Goal: Ask a question

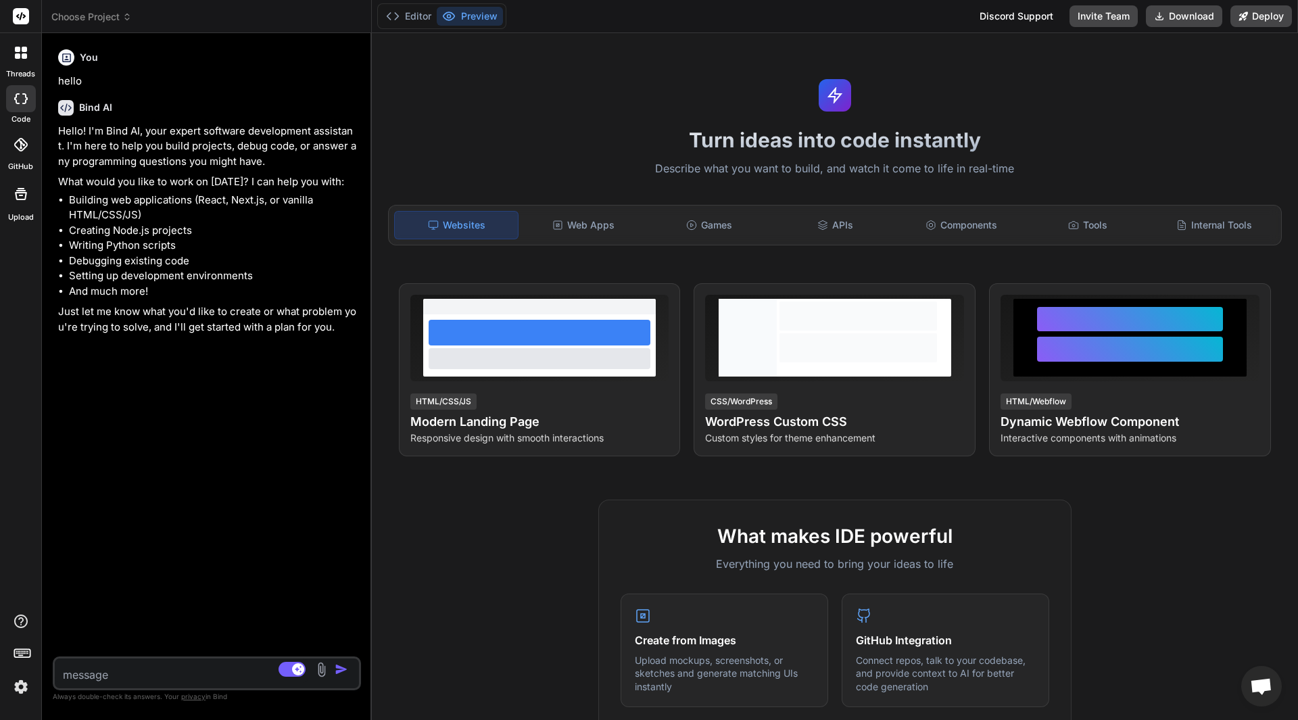
click at [19, 54] on icon at bounding box center [17, 55] width 5 height 5
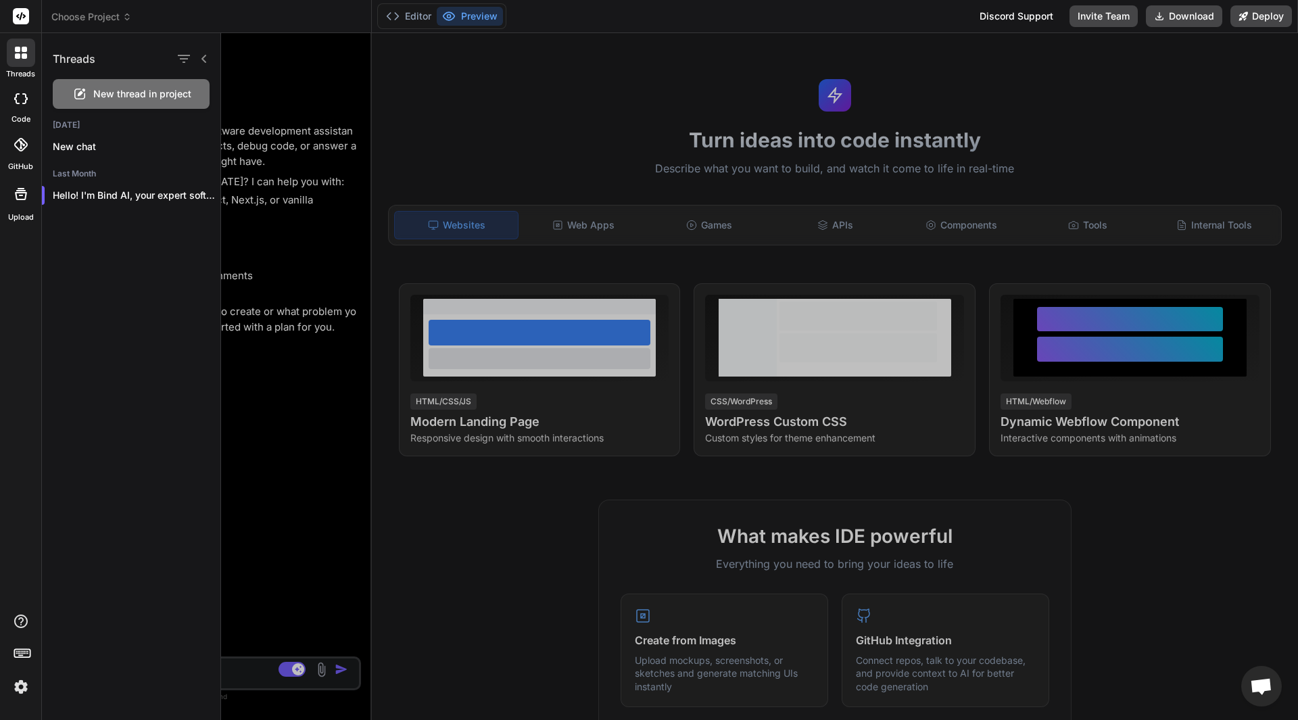
click at [20, 118] on label "code" at bounding box center [20, 119] width 19 height 11
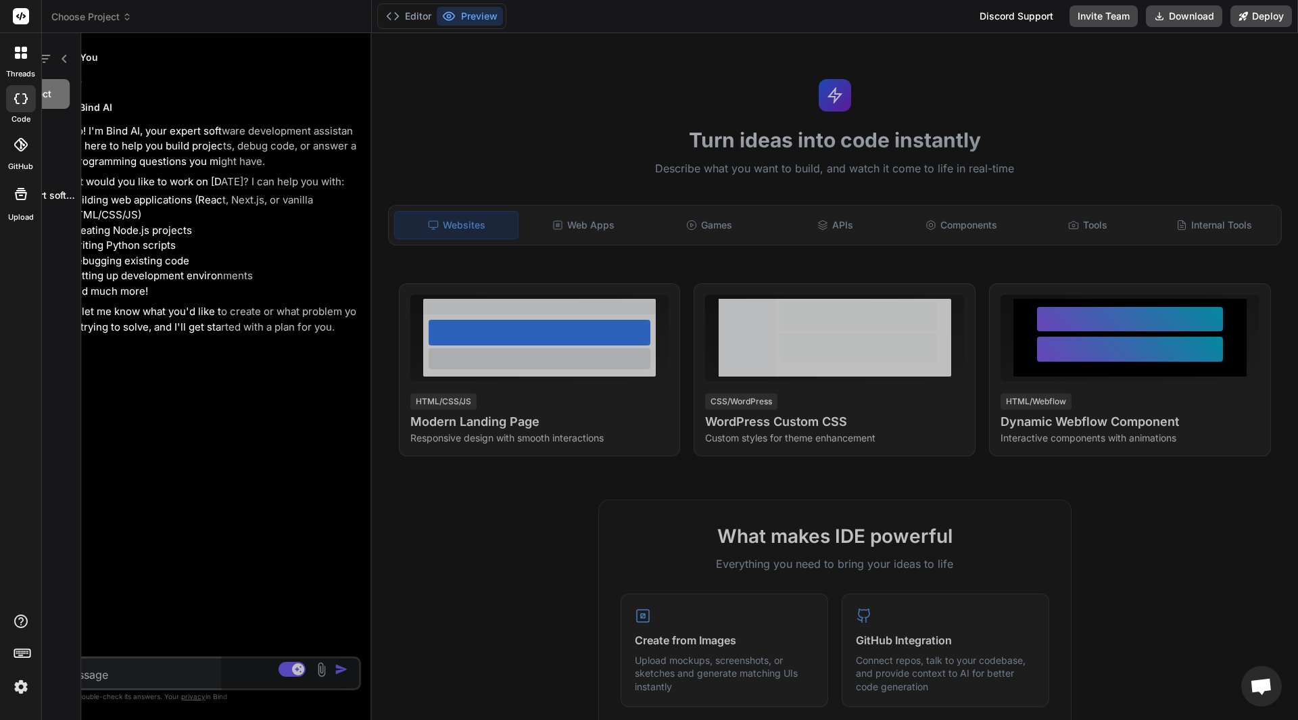
type textarea "x"
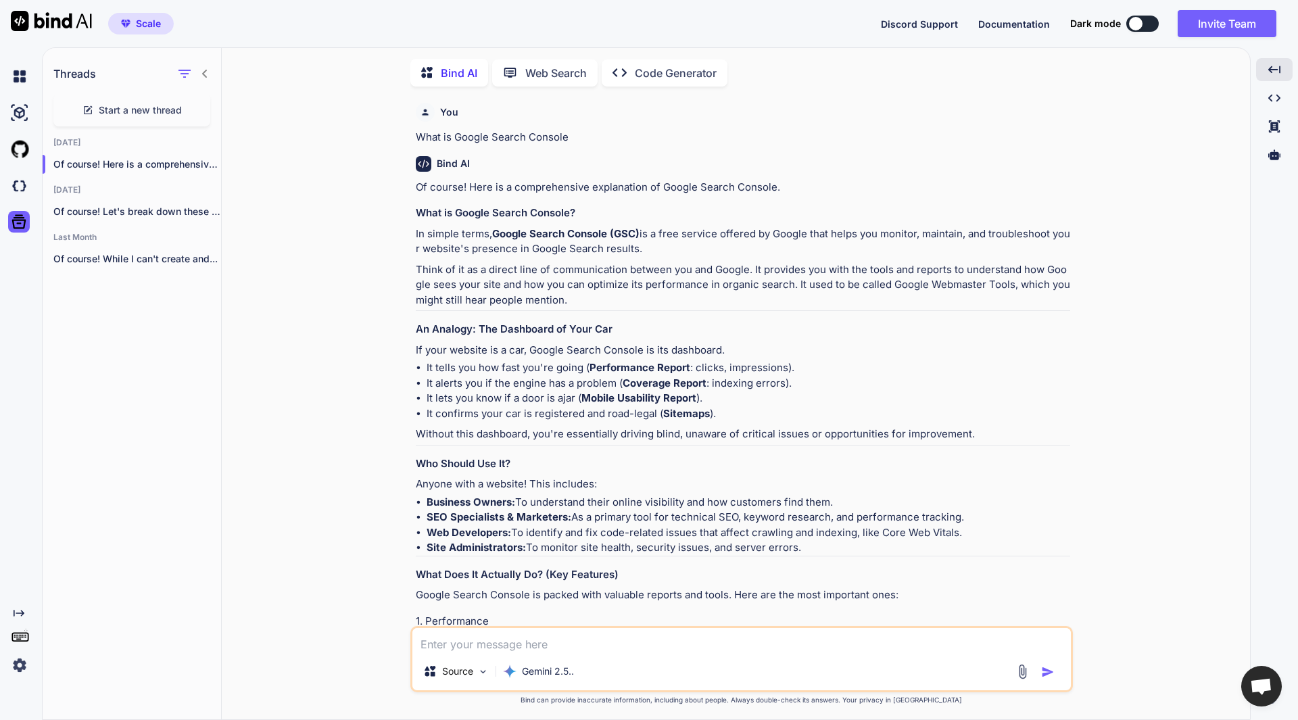
scroll to position [973, 0]
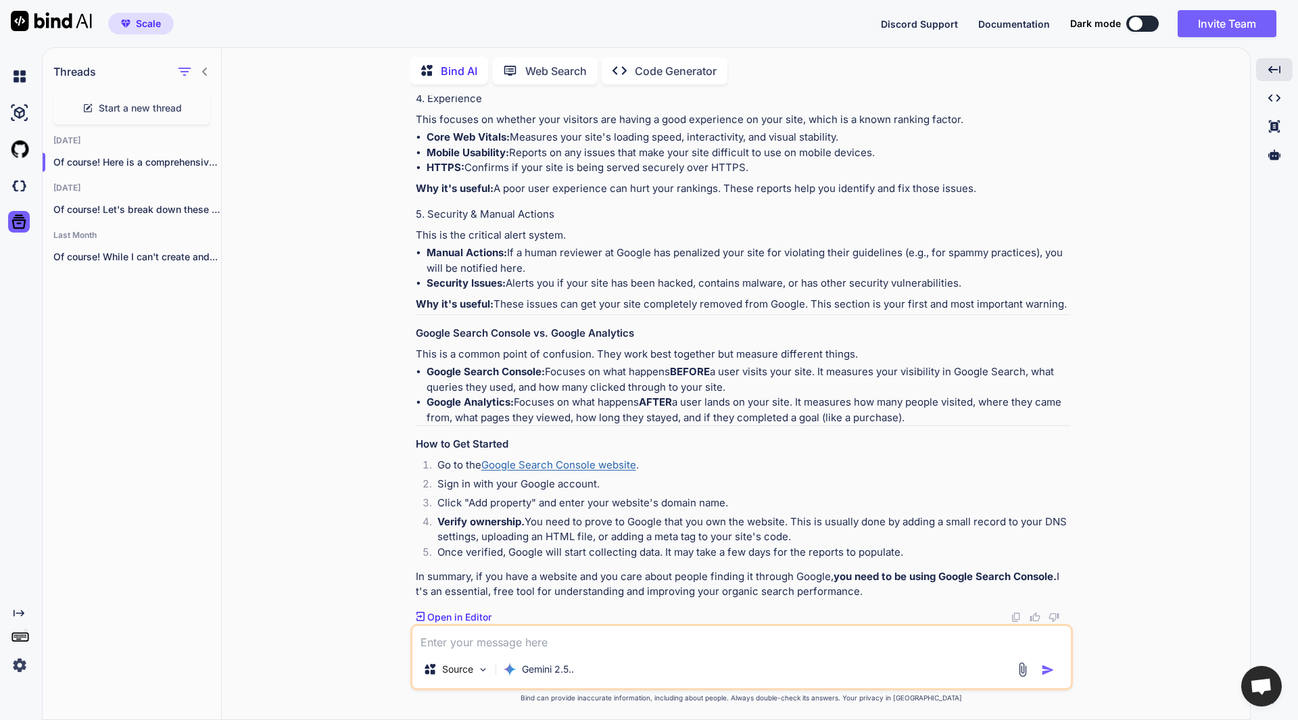
click at [560, 463] on link "Google Search Console website" at bounding box center [558, 464] width 155 height 13
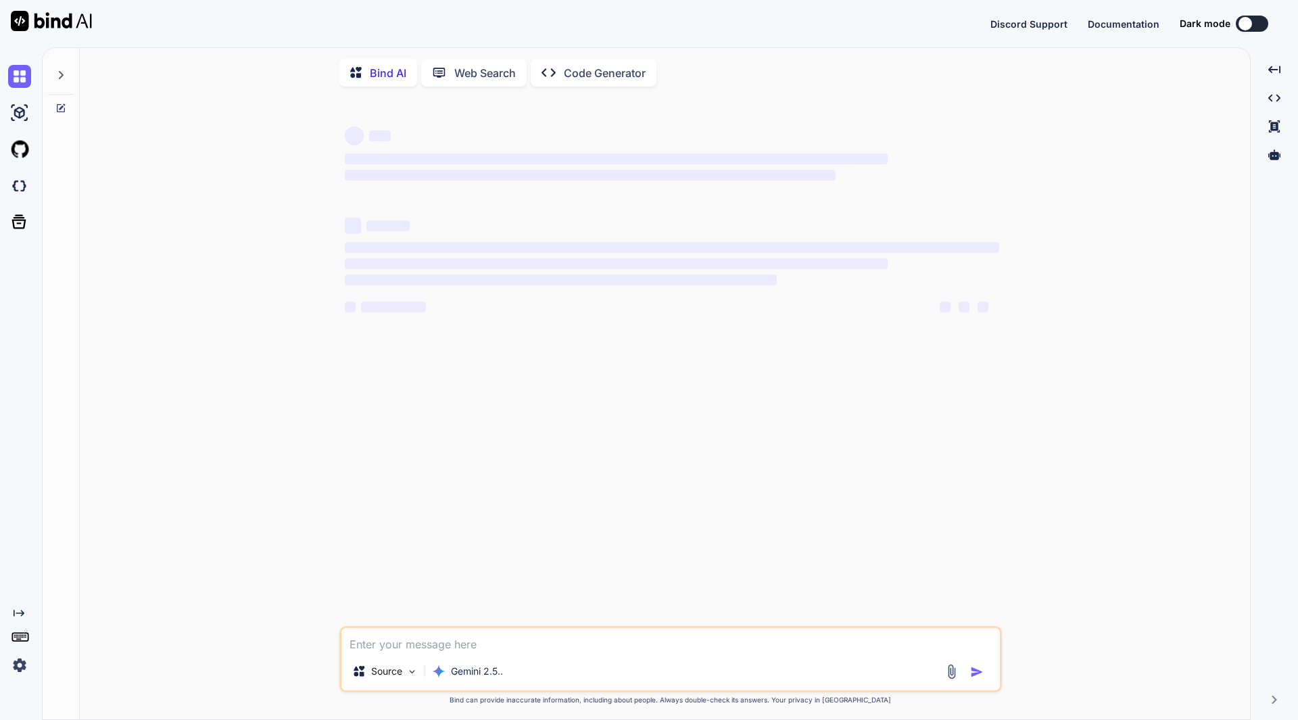
click at [61, 79] on icon at bounding box center [60, 75] width 11 height 11
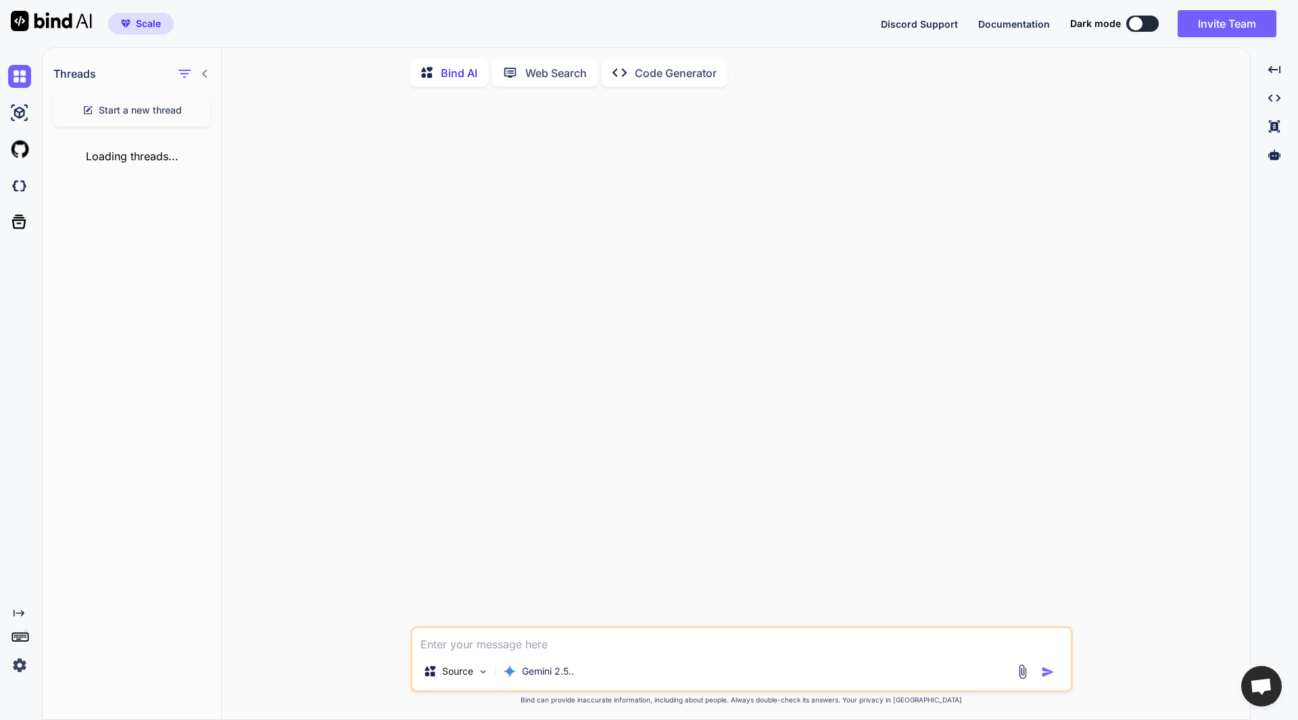
click at [511, 283] on div at bounding box center [743, 361] width 660 height 529
click at [134, 162] on p "Of course! Here is a comprehensive explanation..." at bounding box center [137, 164] width 168 height 14
click at [82, 164] on p "Of course! Here is a comprehensive explanation..." at bounding box center [137, 164] width 168 height 14
click at [125, 157] on p "Of course! Here is a comprehensive explanation..." at bounding box center [137, 164] width 168 height 14
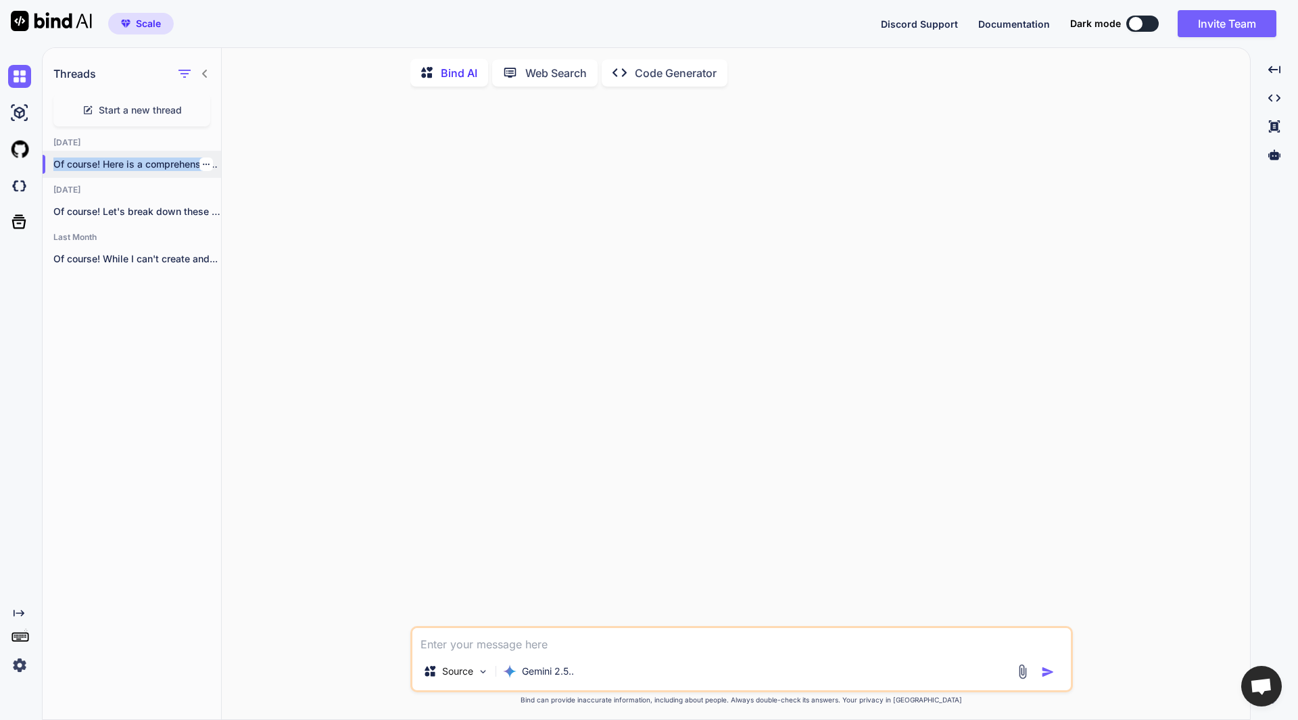
click at [125, 157] on p "Of course! Here is a comprehensive explanation..." at bounding box center [137, 164] width 168 height 14
click at [328, 192] on div "Source Gemini 2.5.. Created with Bind Always check its answers. Privacy in Bind…" at bounding box center [740, 409] width 1017 height 624
click at [116, 205] on p "Of course! Let's break down these two..." at bounding box center [137, 212] width 168 height 14
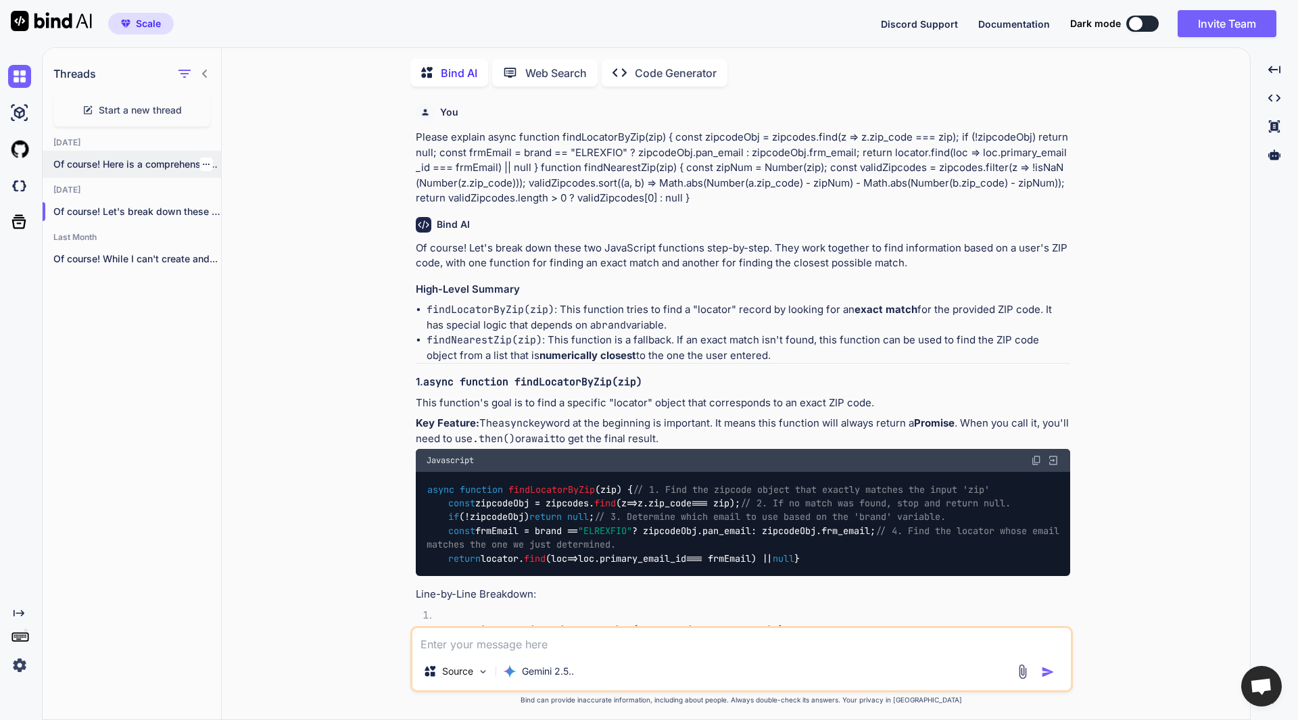
scroll to position [5, 0]
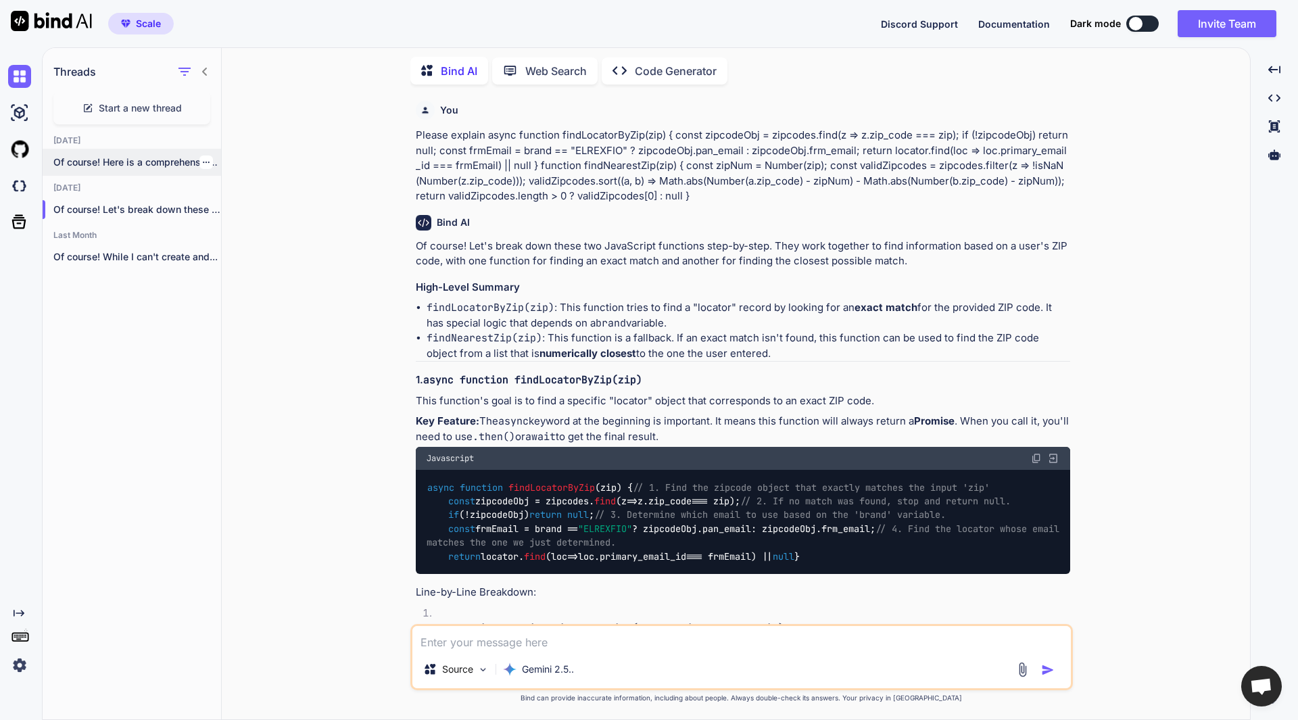
click at [130, 162] on p "Of course! Here is a comprehensive explanation..." at bounding box center [137, 162] width 168 height 14
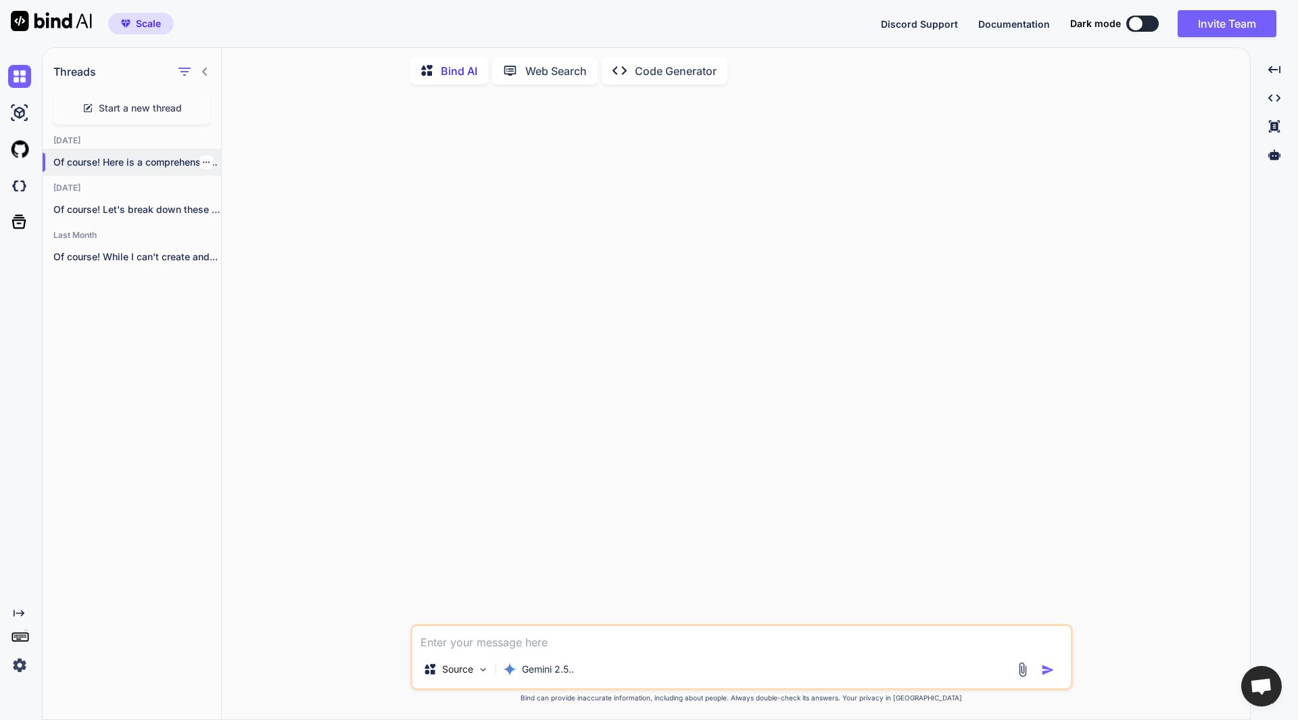
click at [130, 155] on p "Of course! Here is a comprehensive explanation..." at bounding box center [137, 162] width 168 height 14
click at [120, 155] on p "Of course! Here is a comprehensive explanation..." at bounding box center [137, 162] width 168 height 14
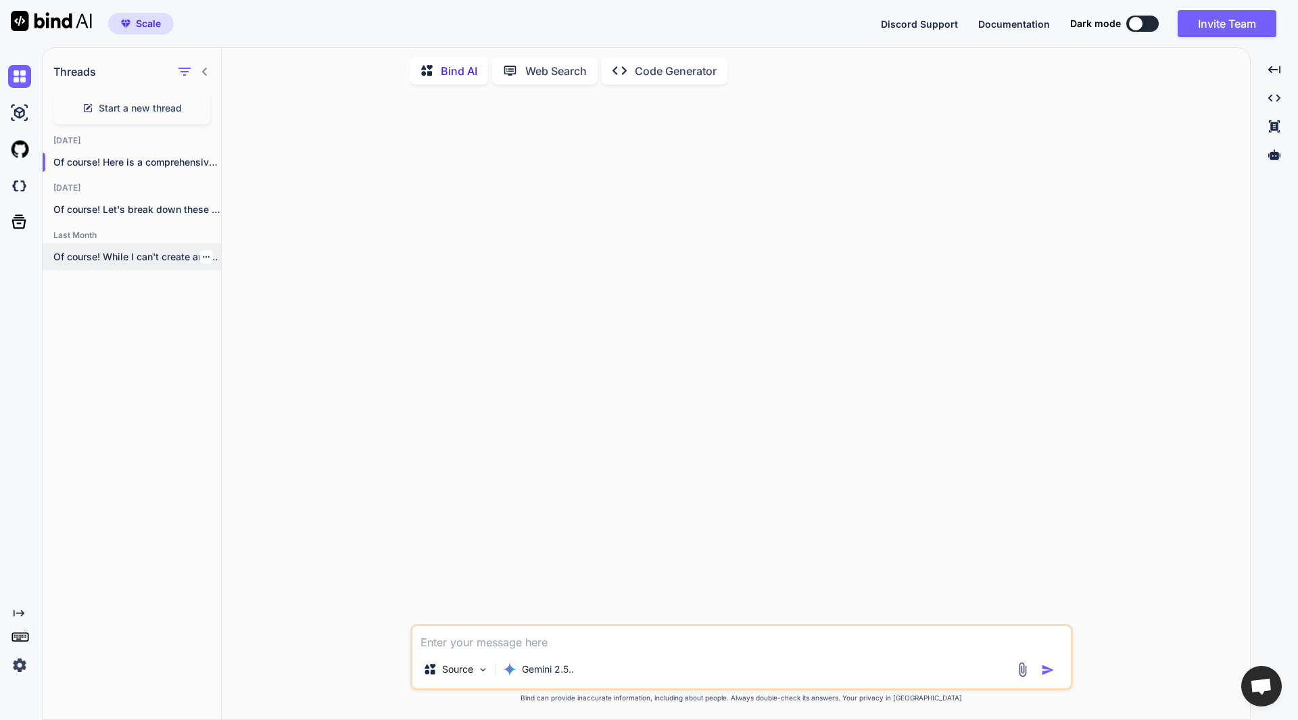
click at [111, 265] on div "Of course! While I can't create and..." at bounding box center [132, 256] width 178 height 27
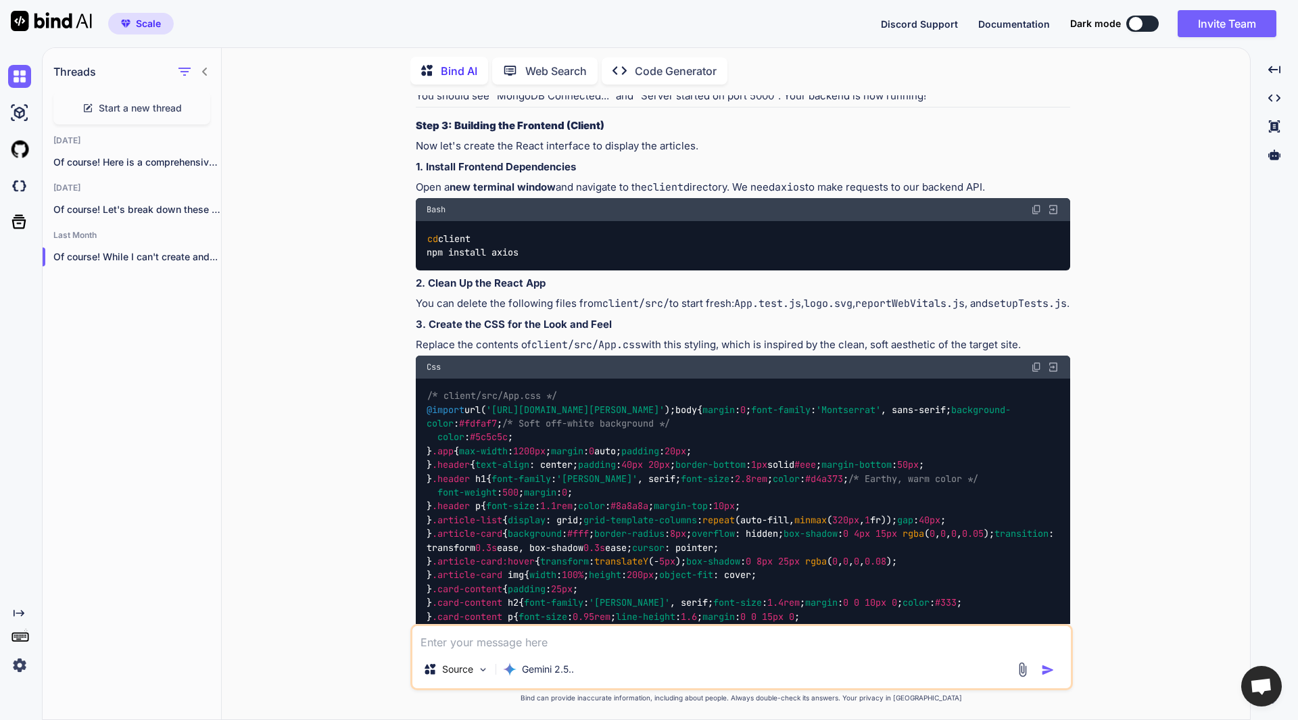
scroll to position [7868, 0]
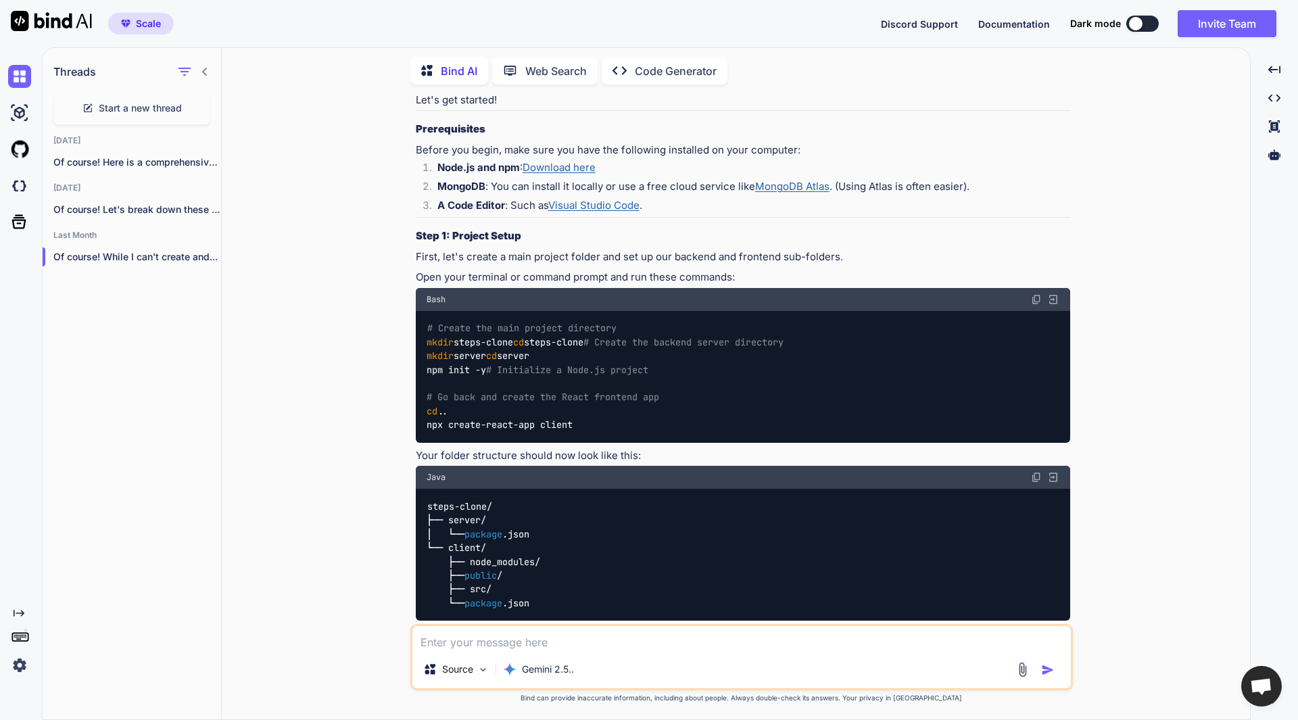
scroll to position [5773, 0]
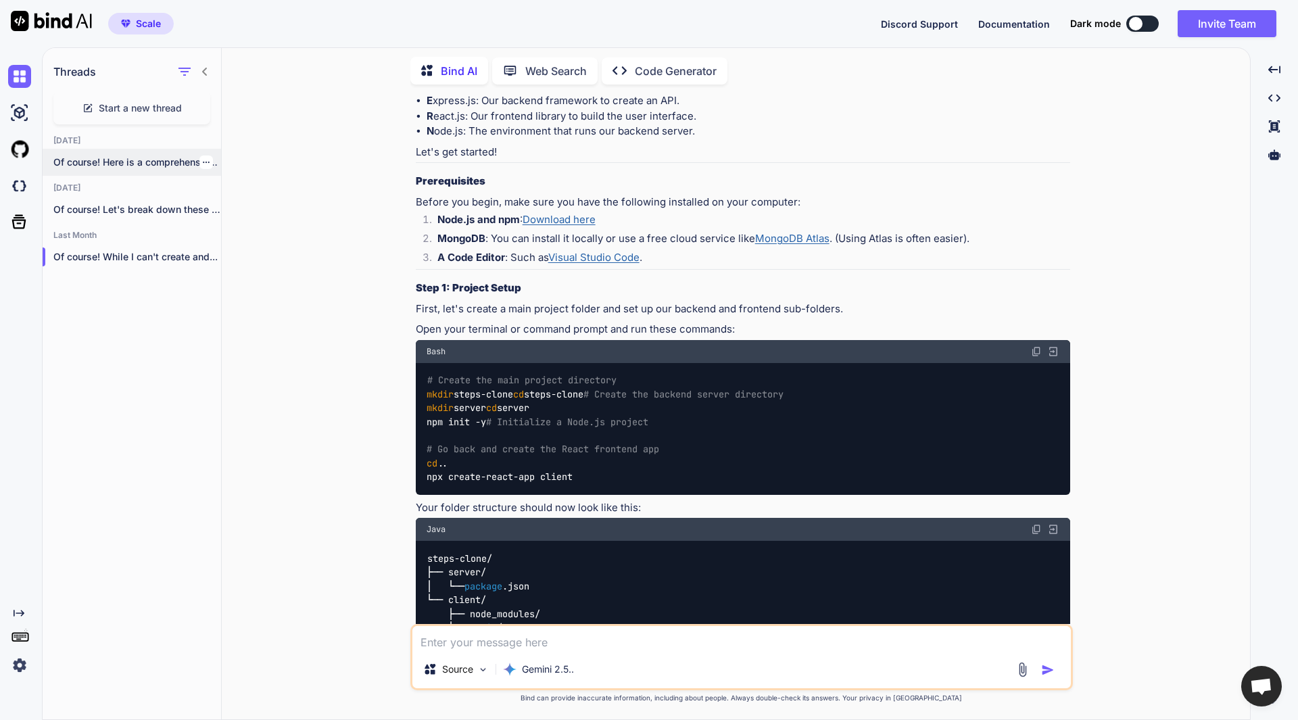
click at [97, 159] on p "Of course! Here is a comprehensive explanation..." at bounding box center [137, 162] width 168 height 14
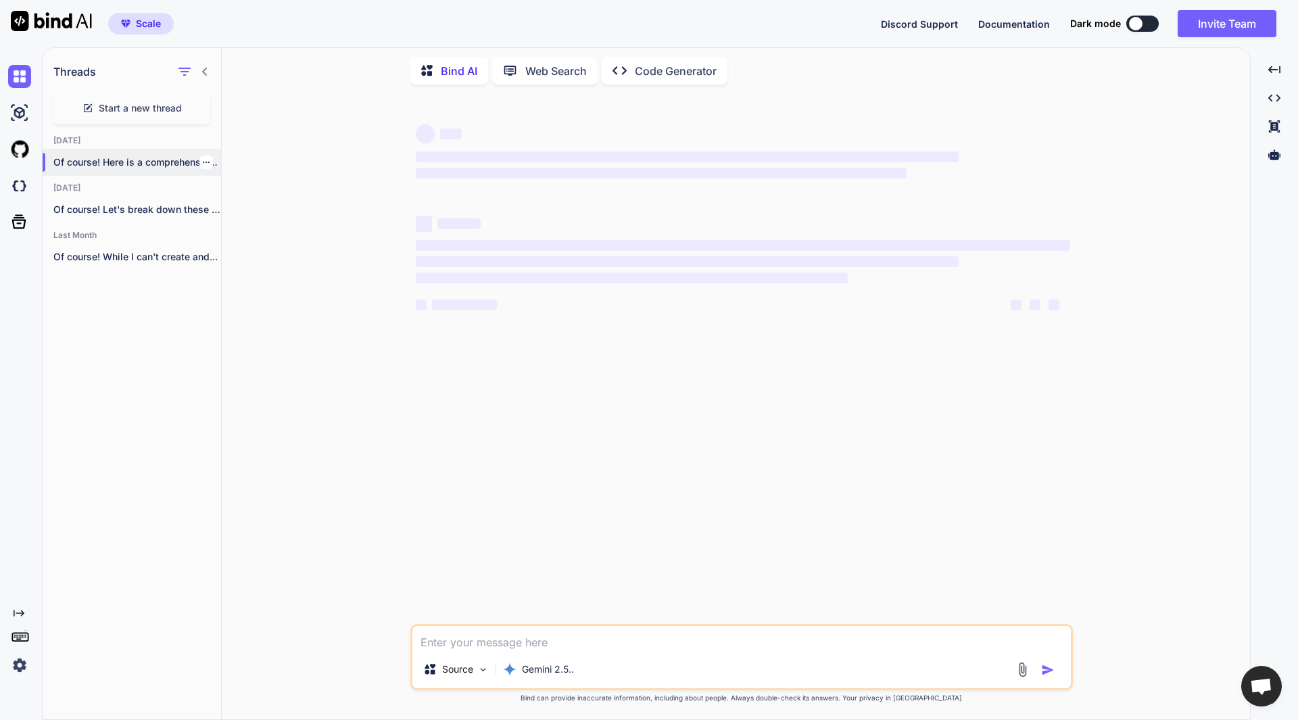
scroll to position [0, 0]
type textarea "x"
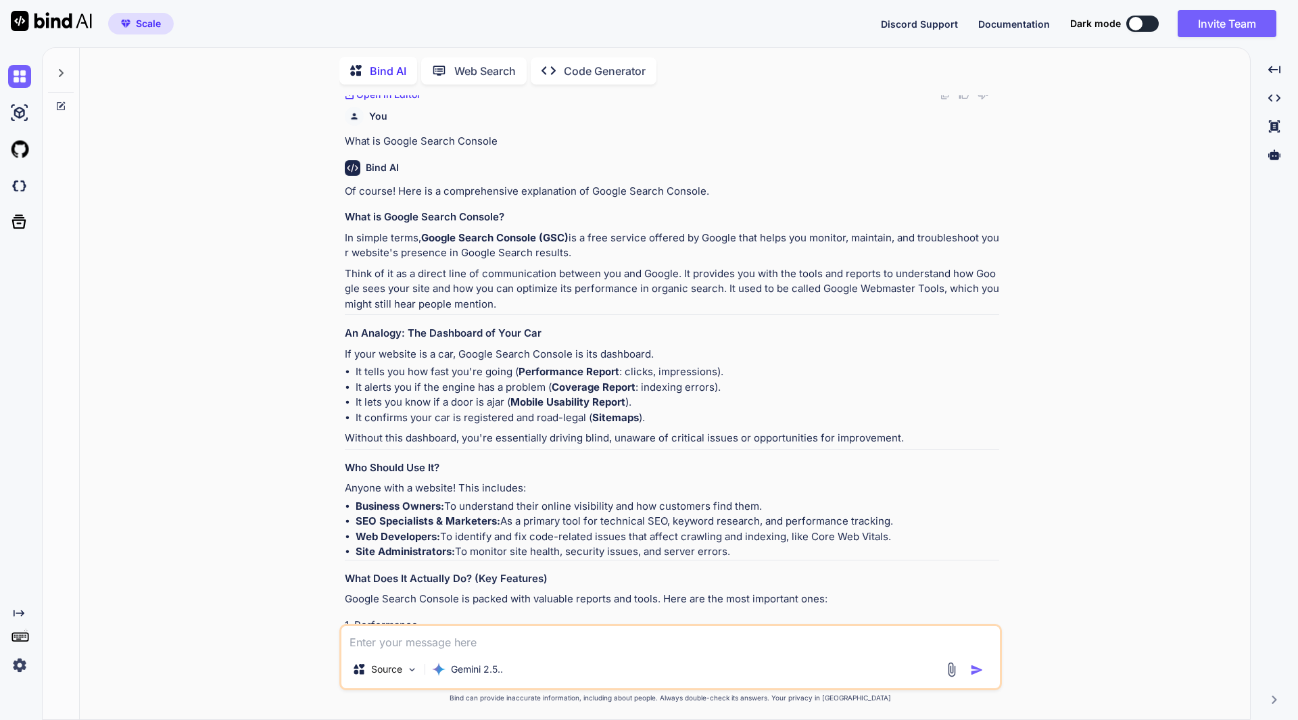
scroll to position [1490, 0]
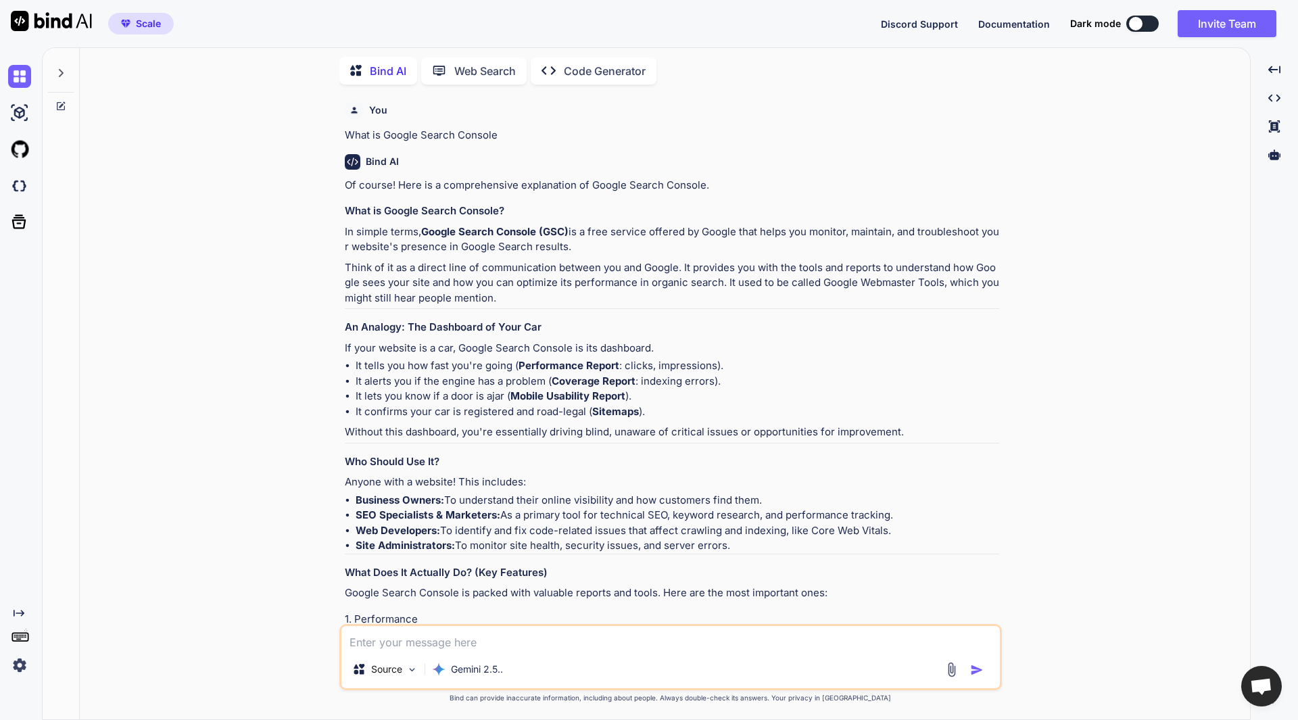
click at [55, 63] on div at bounding box center [61, 69] width 26 height 47
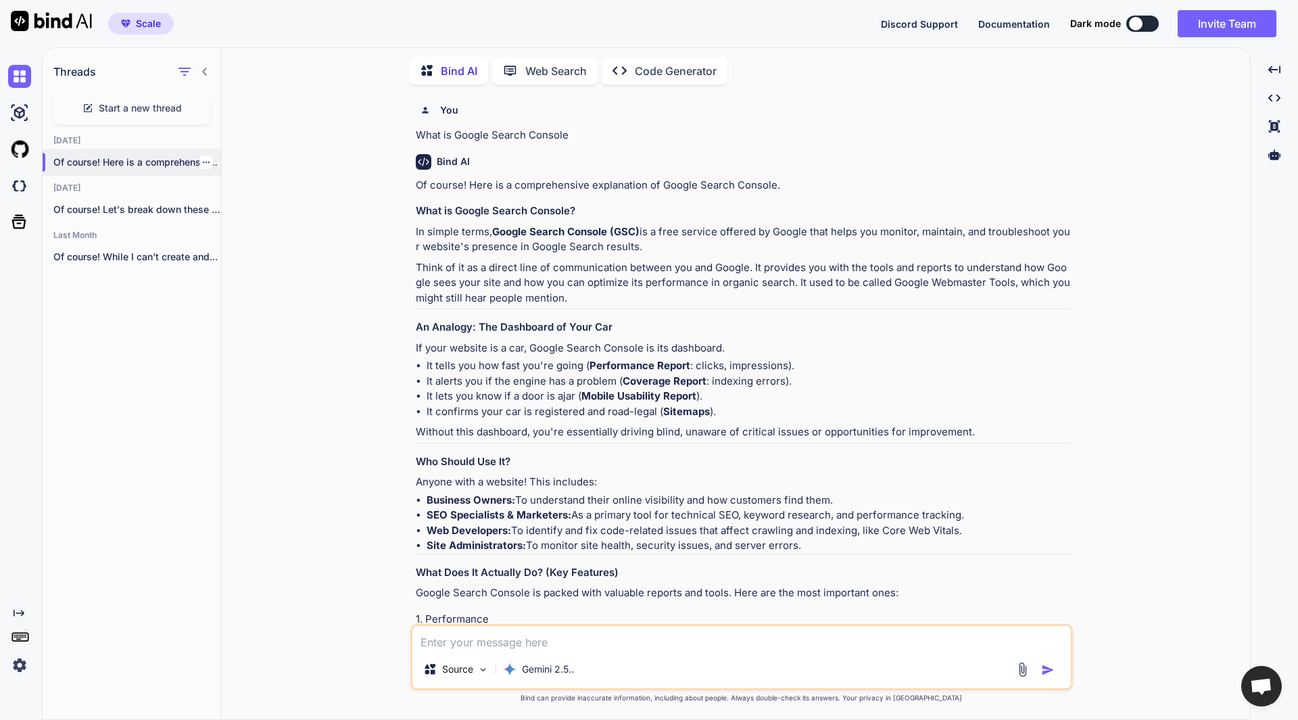
click at [133, 156] on p "Of course! Here is a comprehensive explanation..." at bounding box center [137, 162] width 168 height 14
type textarea "x"
click at [166, 163] on p "Of course! Here is a comprehensive explanation..." at bounding box center [137, 162] width 168 height 14
click at [949, 417] on li "It confirms your car is registered and road-legal ( Sitemaps )." at bounding box center [747, 412] width 643 height 16
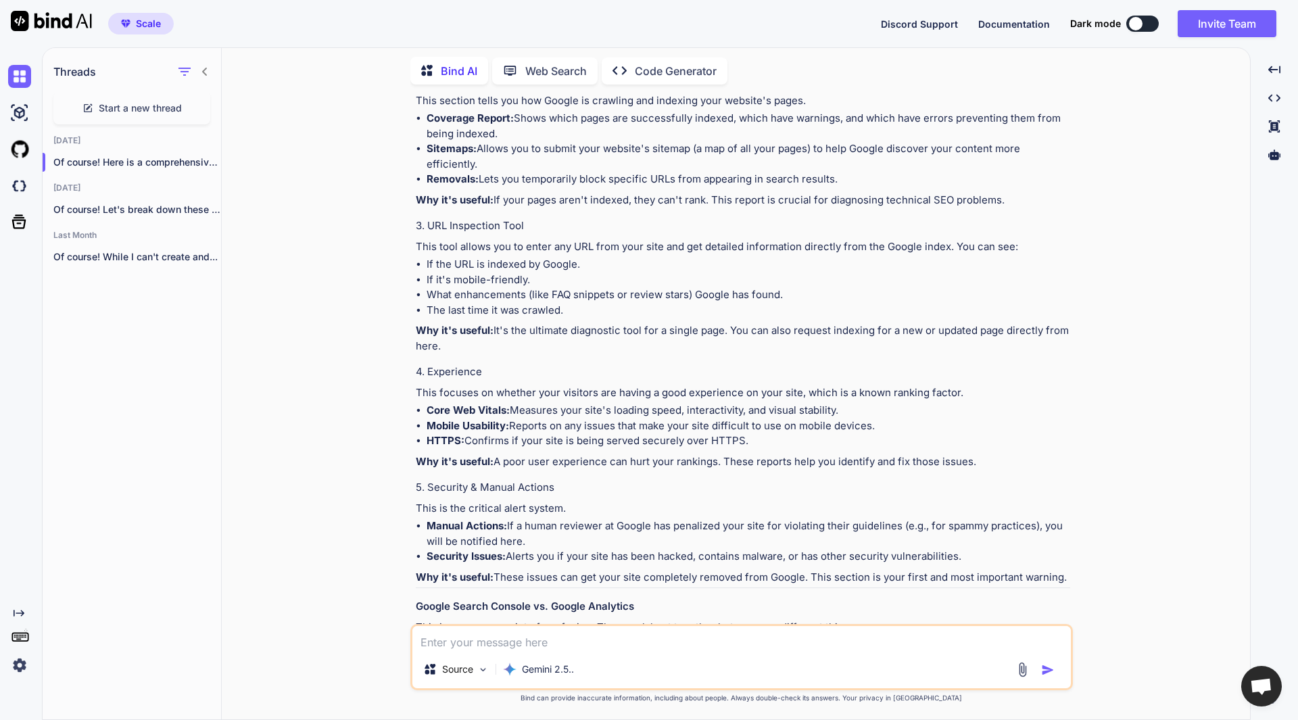
scroll to position [2126, 0]
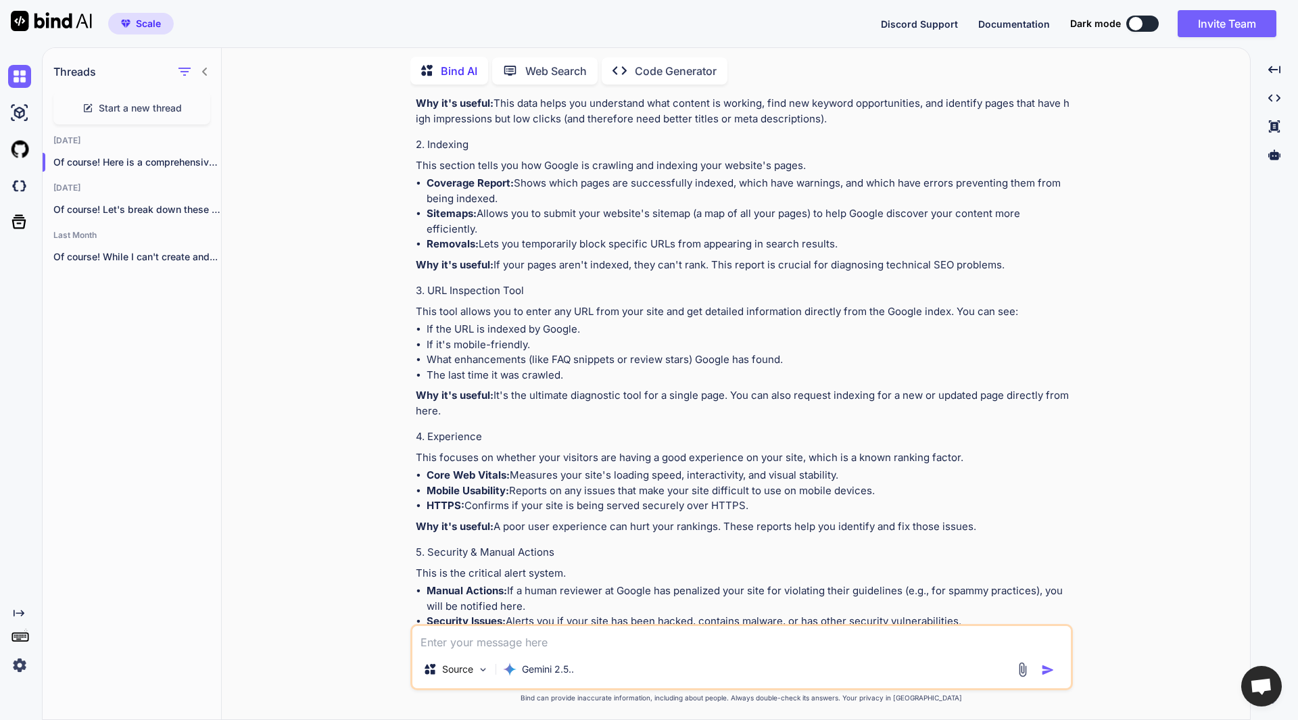
click at [531, 63] on p "Web Search" at bounding box center [556, 71] width 62 height 16
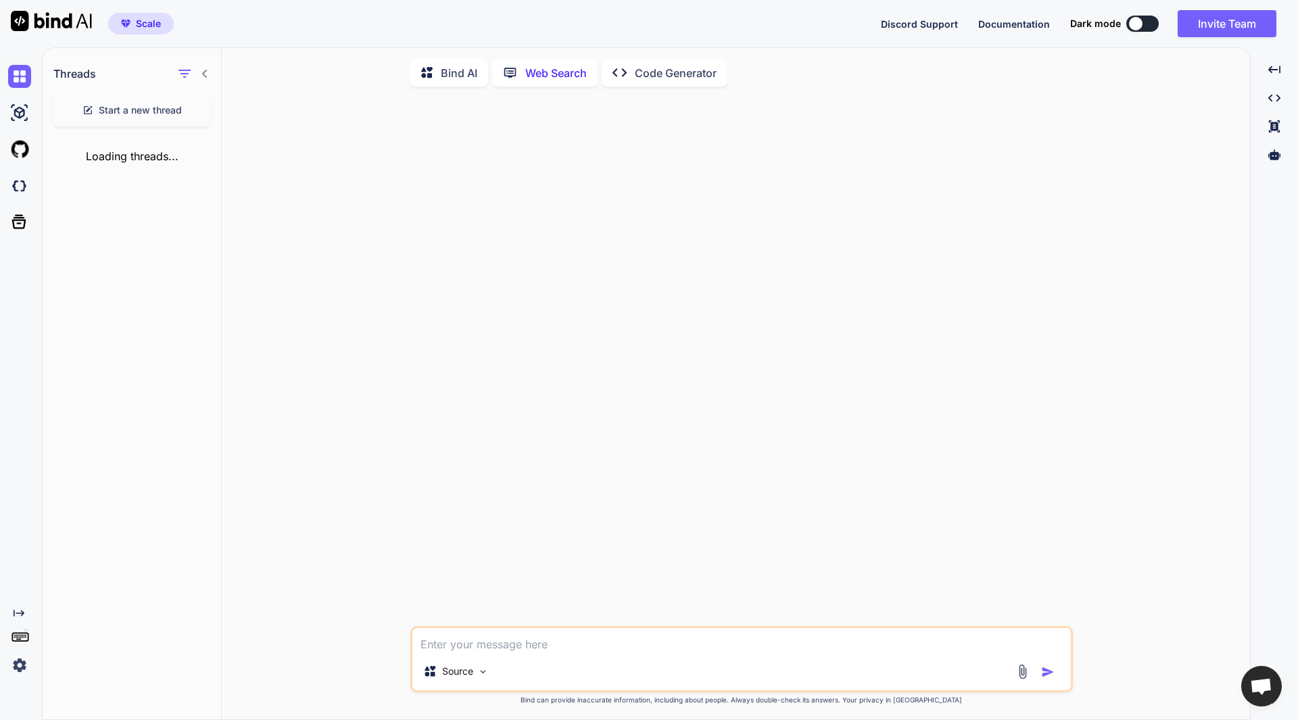
scroll to position [5, 0]
click at [444, 63] on p "Bind AI" at bounding box center [459, 71] width 36 height 16
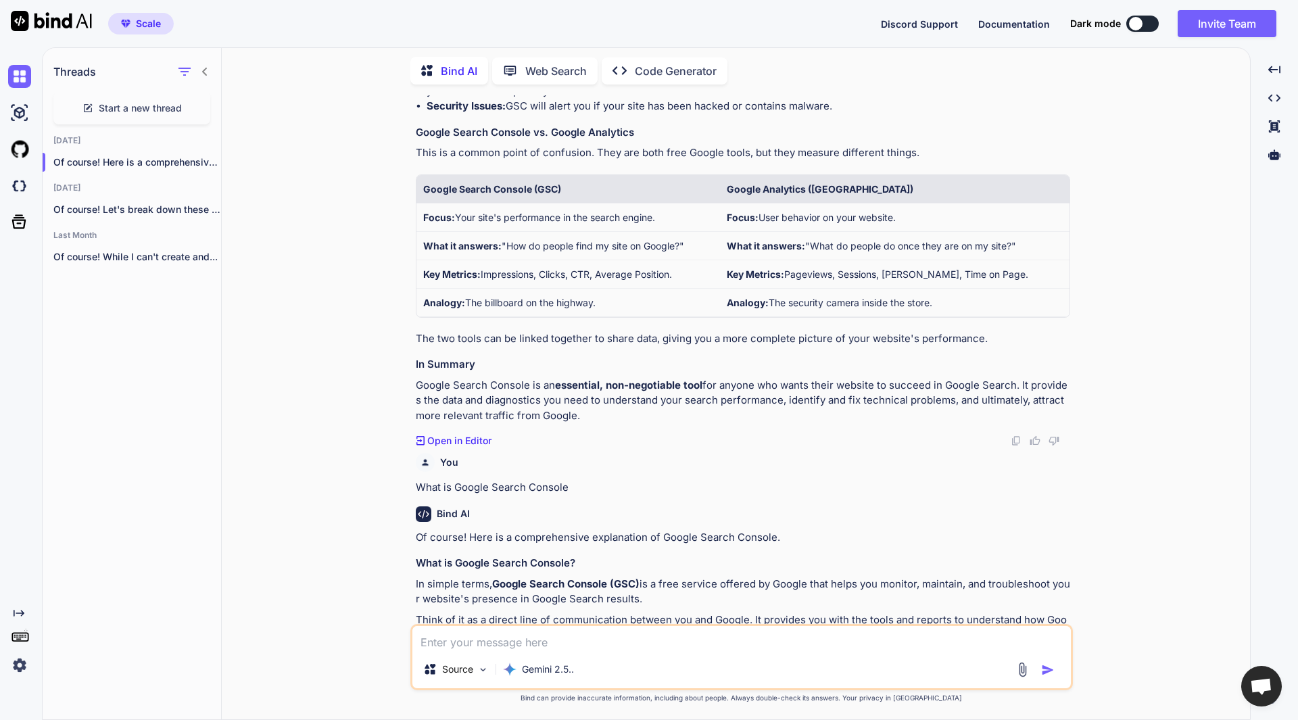
scroll to position [1085, 0]
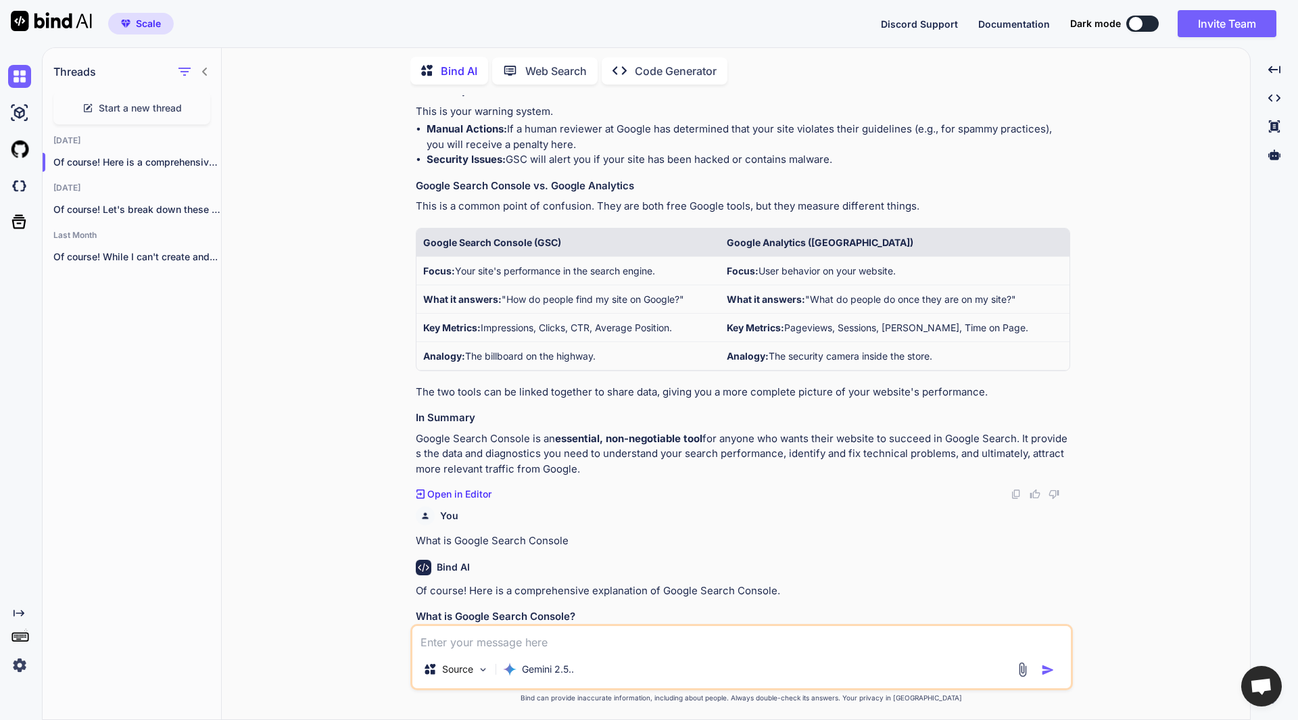
click at [1146, 22] on button at bounding box center [1142, 24] width 32 height 16
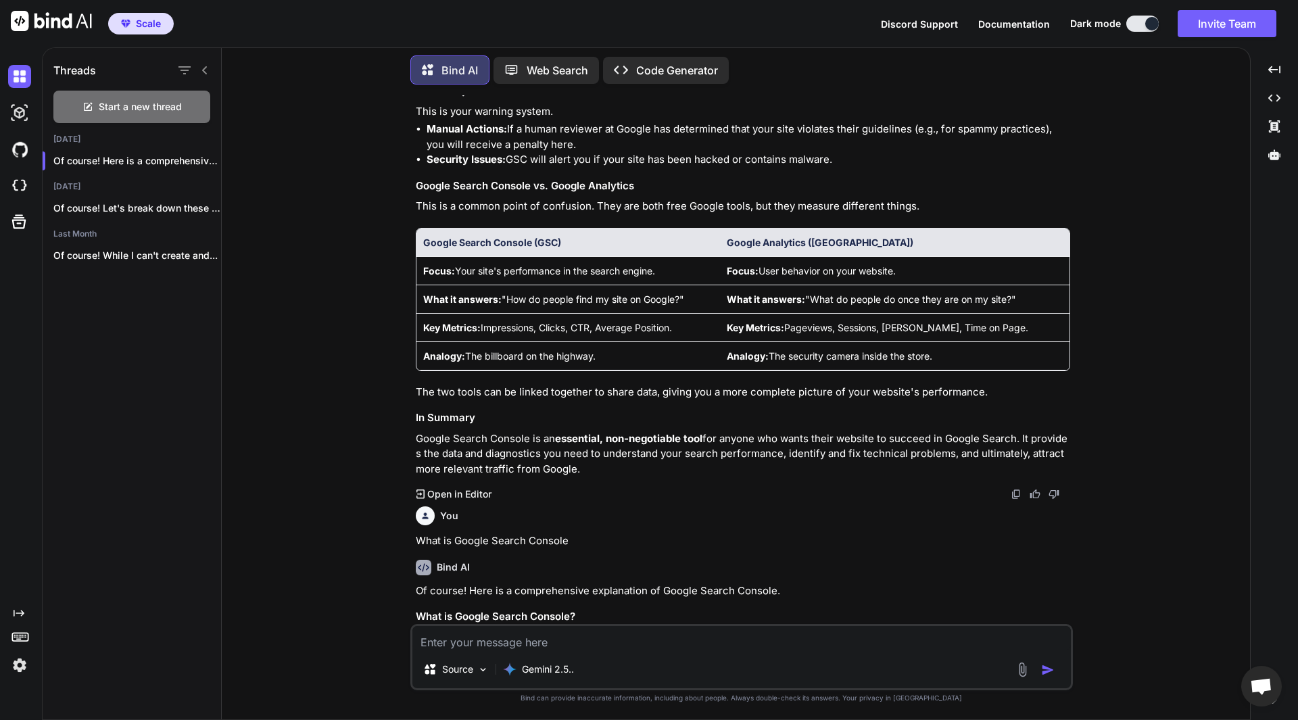
click at [1095, 387] on div "You What is Google Search Console Bind AI Of course! Here is a comprehensive ex…" at bounding box center [740, 407] width 1017 height 624
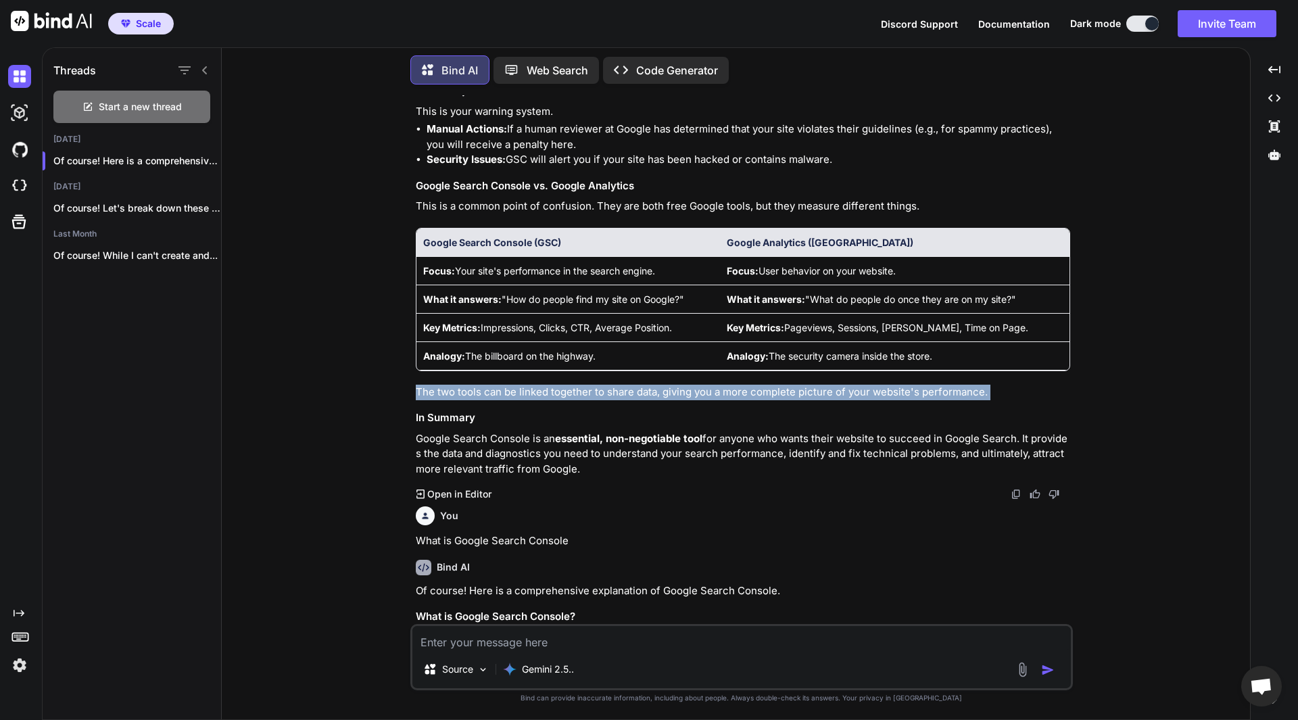
click at [1095, 387] on div "You What is Google Search Console Bind AI Of course! Here is a comprehensive ex…" at bounding box center [740, 407] width 1017 height 624
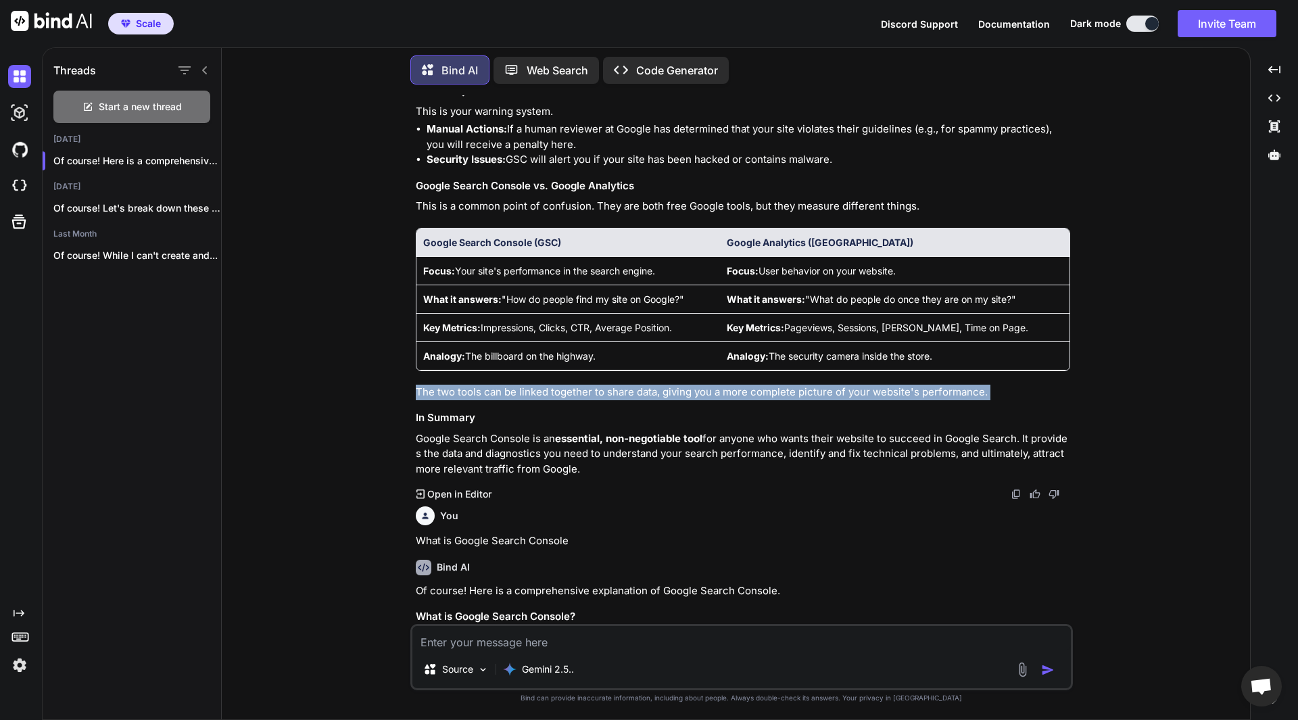
click at [1095, 387] on div "You What is Google Search Console Bind AI Of course! Here is a comprehensive ex…" at bounding box center [740, 407] width 1017 height 624
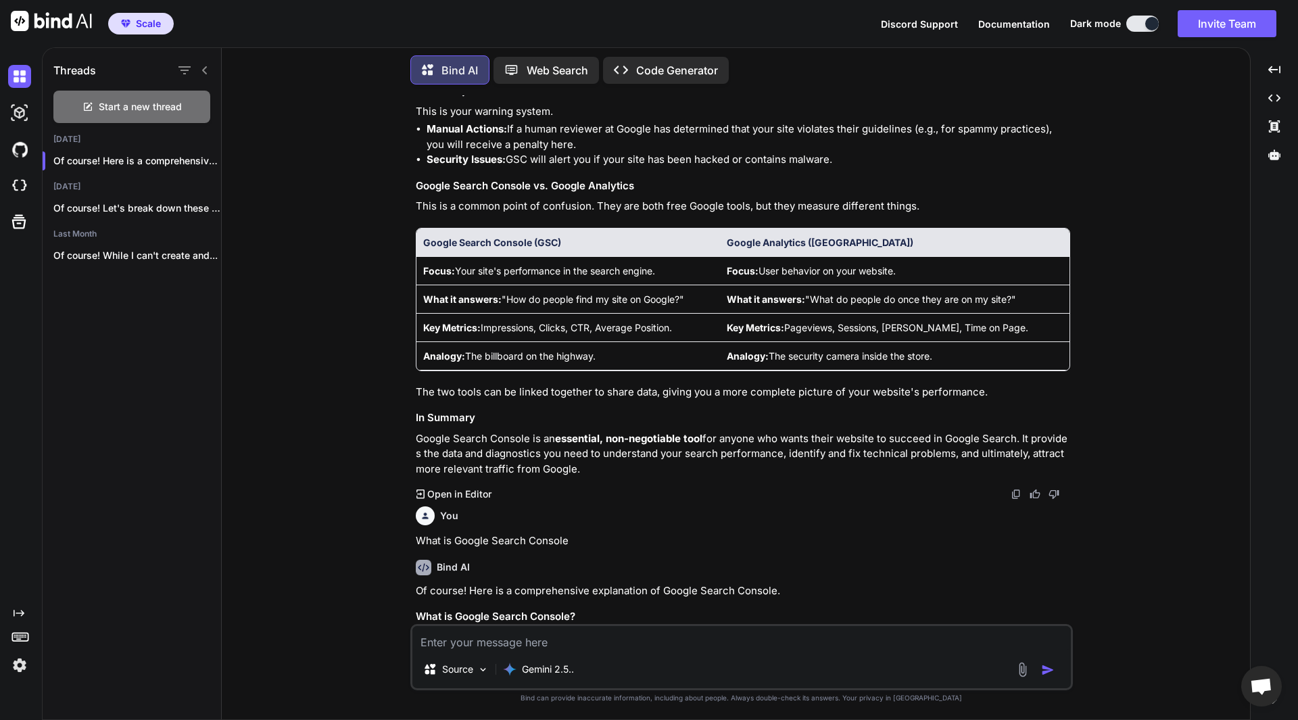
click at [1095, 387] on div "You What is Google Search Console Bind AI Of course! Here is a comprehensive ex…" at bounding box center [740, 407] width 1017 height 624
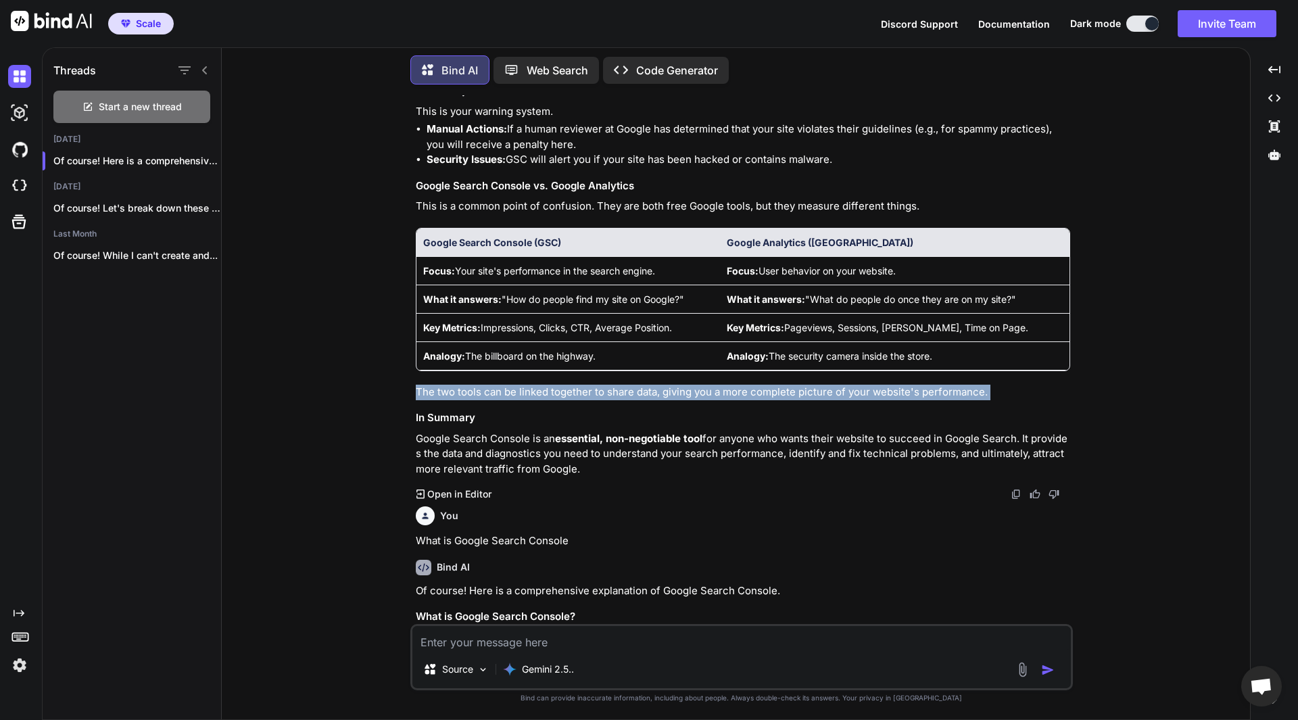
click at [1095, 387] on div "You What is Google Search Console Bind AI Of course! Here is a comprehensive ex…" at bounding box center [740, 407] width 1017 height 624
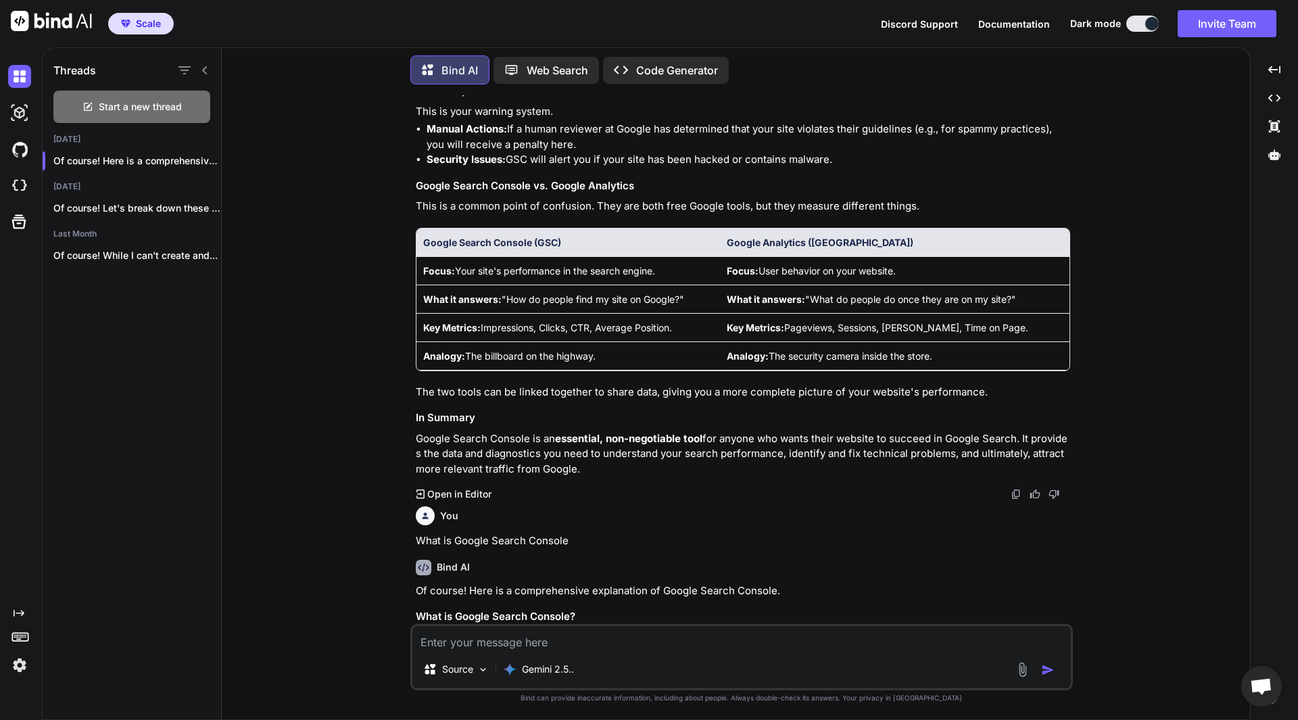
click at [1095, 387] on div "You What is Google Search Console Bind AI Of course! Here is a comprehensive ex…" at bounding box center [740, 407] width 1017 height 624
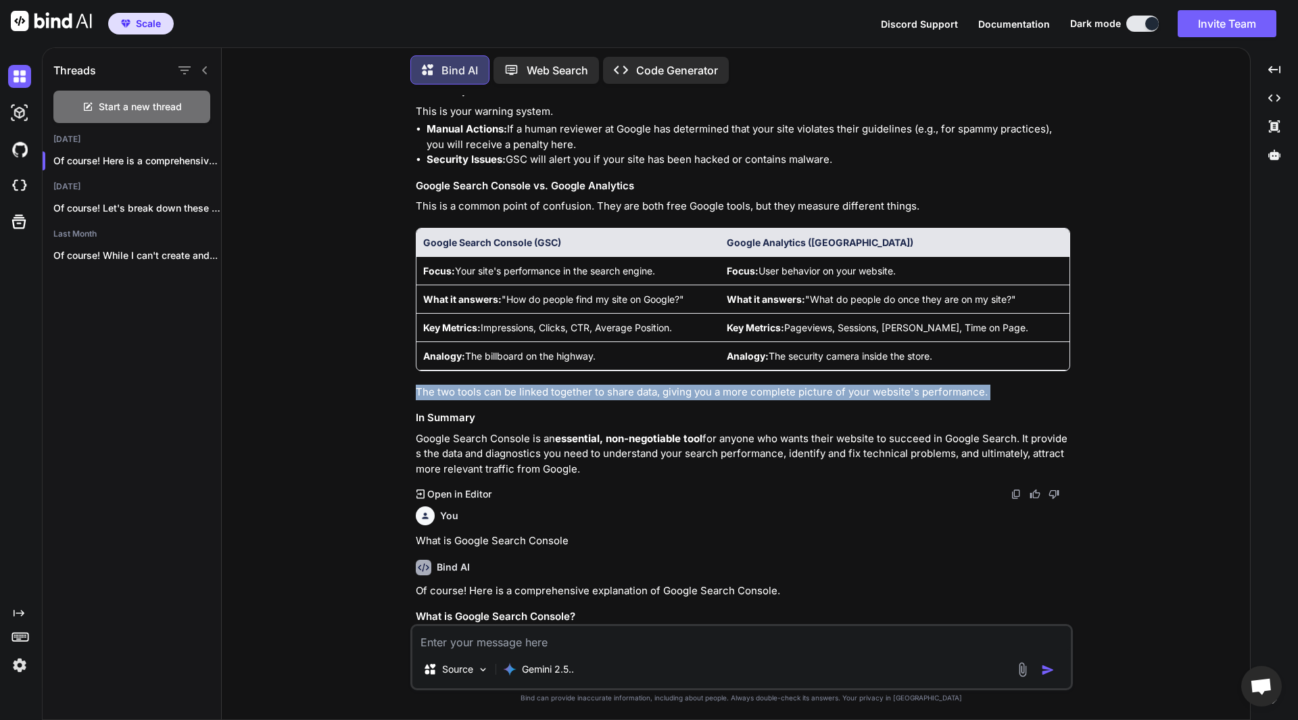
click at [1095, 387] on div "You What is Google Search Console Bind AI Of course! Here is a comprehensive ex…" at bounding box center [740, 407] width 1017 height 624
drag, startPoint x: 1095, startPoint y: 387, endPoint x: 1150, endPoint y: 423, distance: 65.8
click at [1150, 423] on div "You What is Google Search Console Bind AI Of course! Here is a comprehensive ex…" at bounding box center [740, 407] width 1017 height 624
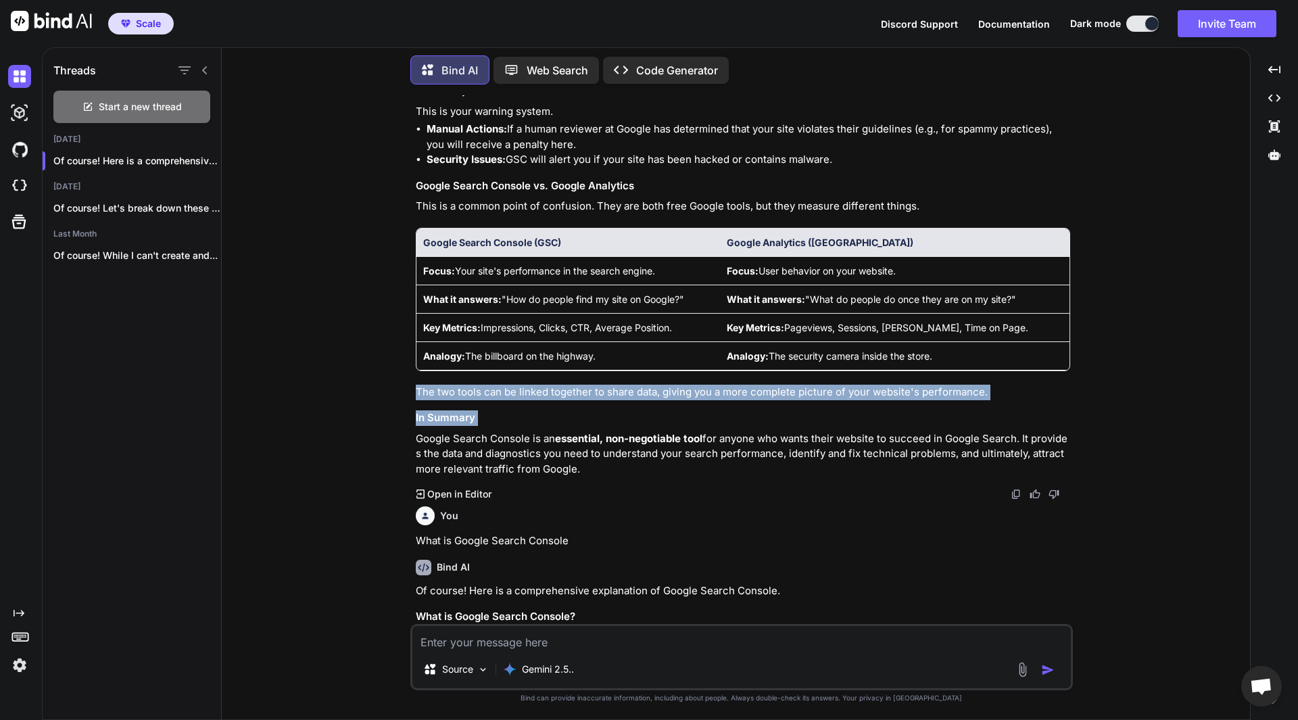
click at [943, 26] on span "Discord Support" at bounding box center [919, 23] width 77 height 11
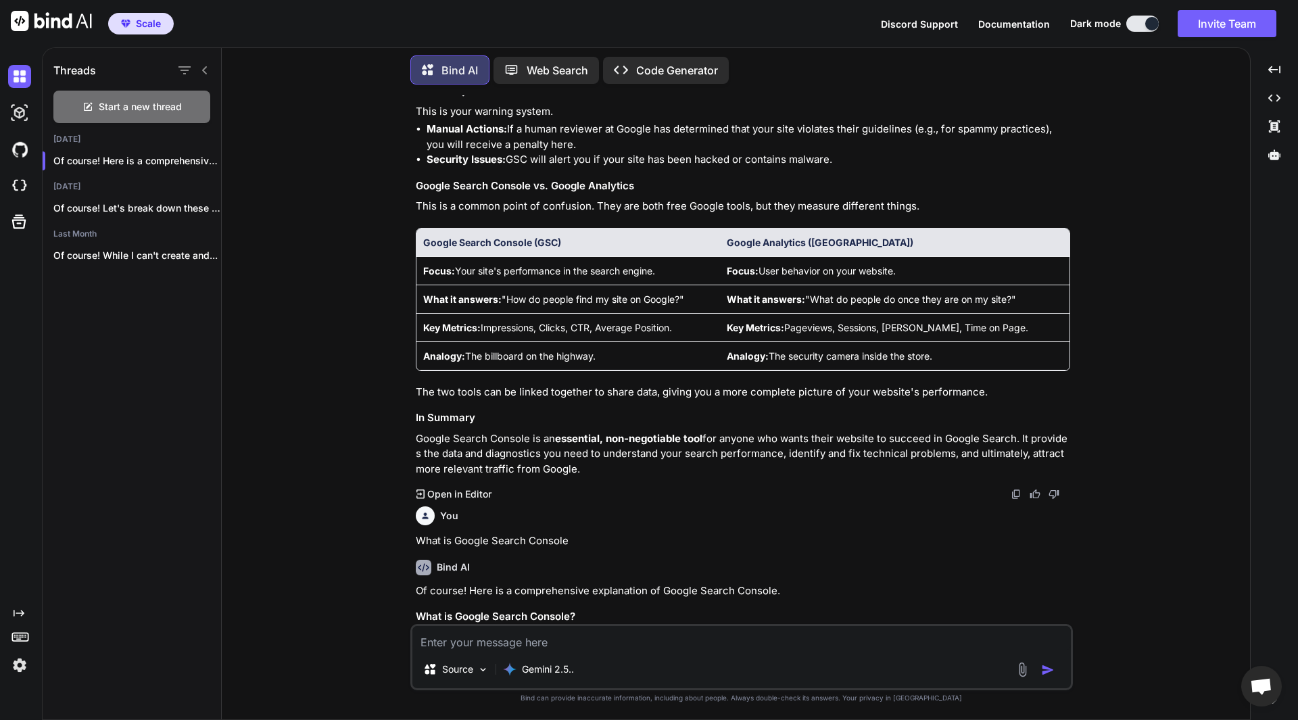
click at [357, 260] on div "You What is Google Search Console Bind AI Of course! Here is a comprehensive ex…" at bounding box center [740, 407] width 1017 height 624
